Goal: Navigation & Orientation: Go to known website

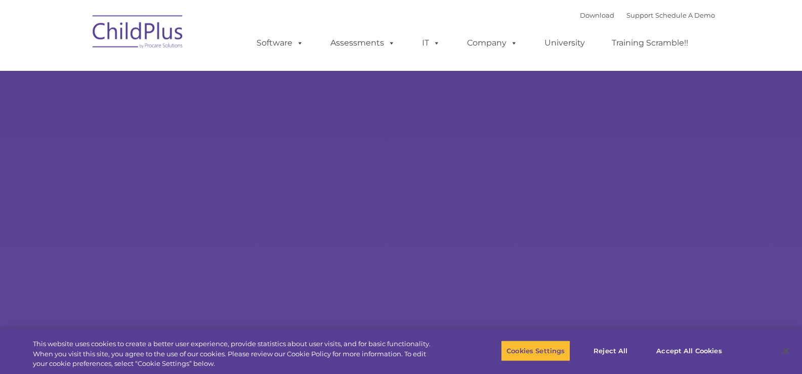
type input ""
select select "MEDIUM"
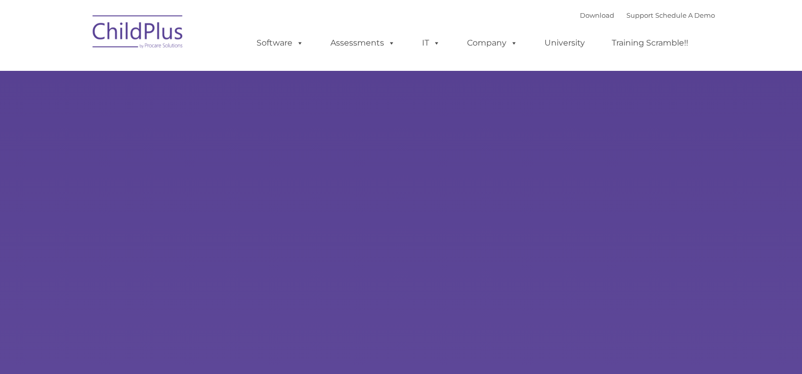
type input ""
select select "MEDIUM"
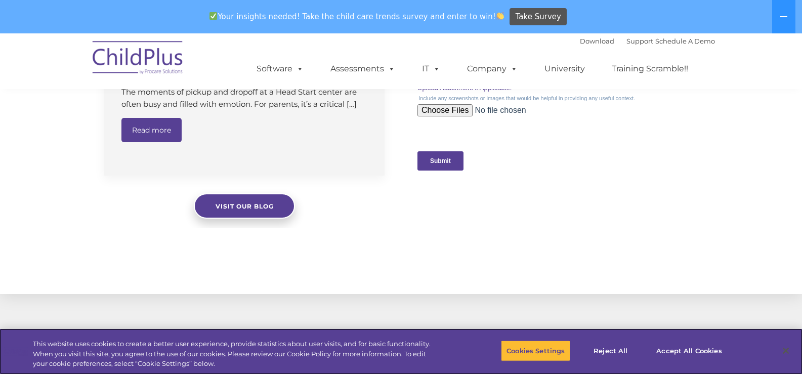
scroll to position [998, 0]
